Goal: Use online tool/utility: Utilize a website feature to perform a specific function

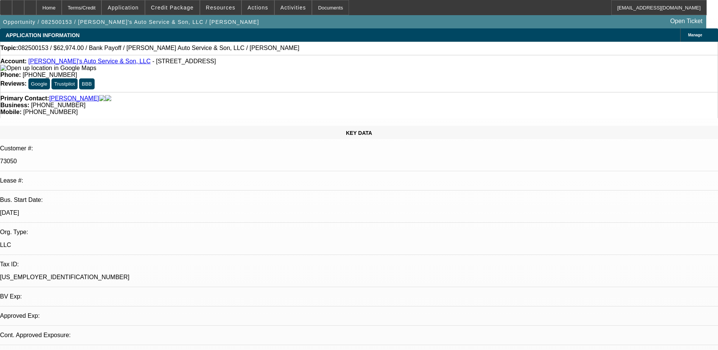
select select "0"
select select "2"
select select "0.1"
select select "1"
select select "2"
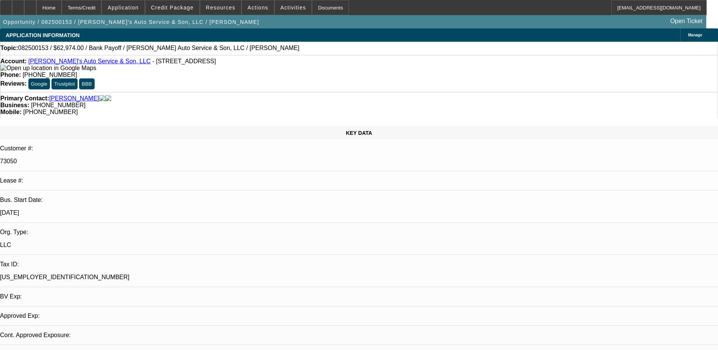
select select "4"
drag, startPoint x: 415, startPoint y: 82, endPoint x: 380, endPoint y: 82, distance: 35.2
click at [380, 109] on div "Mobile: [PHONE_NUMBER]" at bounding box center [359, 112] width 718 height 7
drag, startPoint x: 380, startPoint y: 82, endPoint x: 393, endPoint y: 84, distance: 12.6
copy span "[PHONE_NUMBER]"
